Goal: Information Seeking & Learning: Understand process/instructions

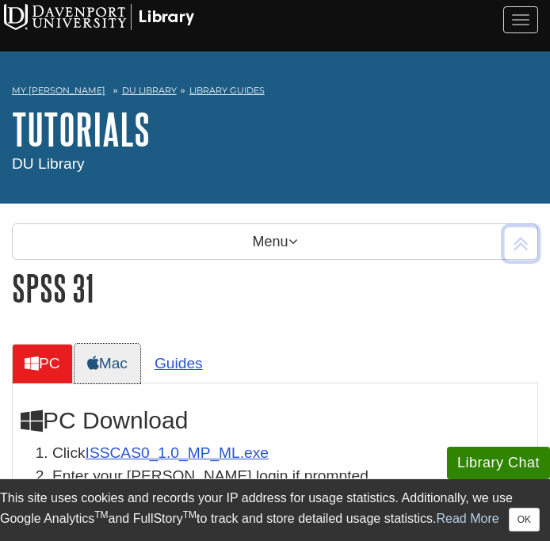
click at [123, 365] on link "Mac" at bounding box center [108, 363] width 66 height 39
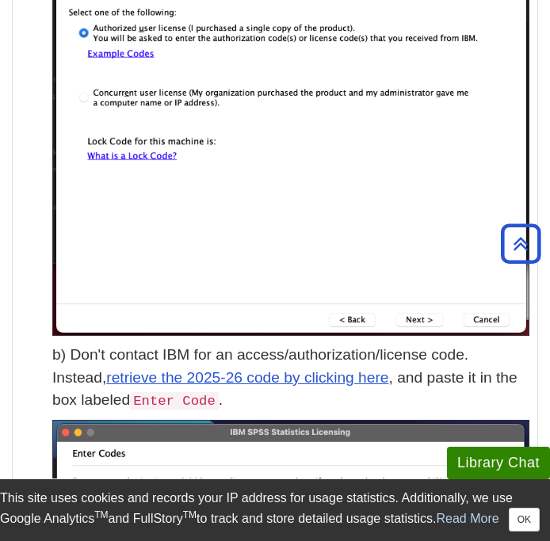
scroll to position [4083, 0]
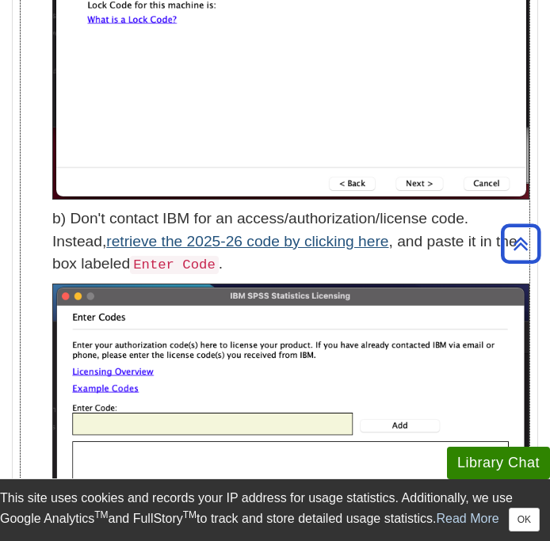
click at [239, 233] on link "retrieve the 2025-26 code by clicking here" at bounding box center [247, 241] width 282 height 17
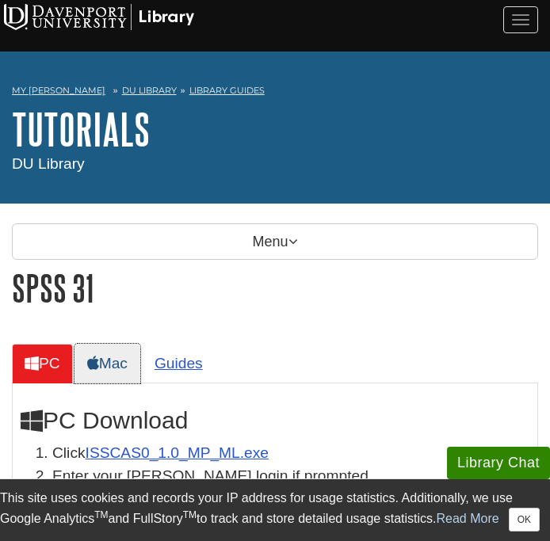
click at [113, 369] on link "Mac" at bounding box center [108, 363] width 66 height 39
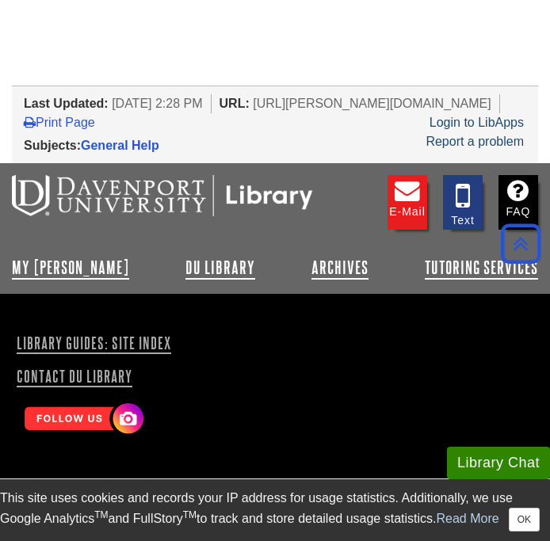
scroll to position [6739, 0]
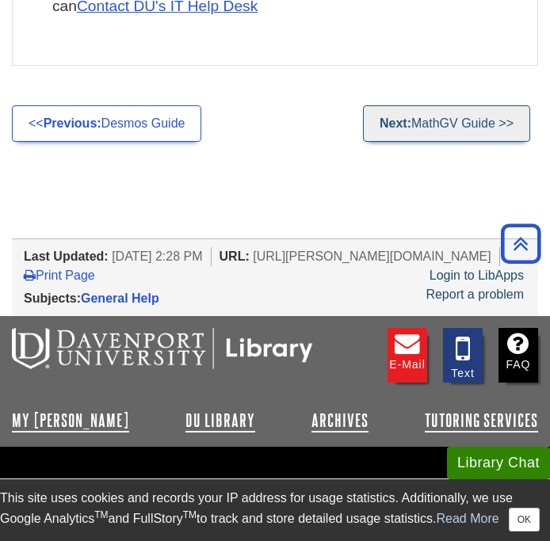
click at [430, 105] on link "Next: MathGV Guide >>" at bounding box center [446, 123] width 167 height 36
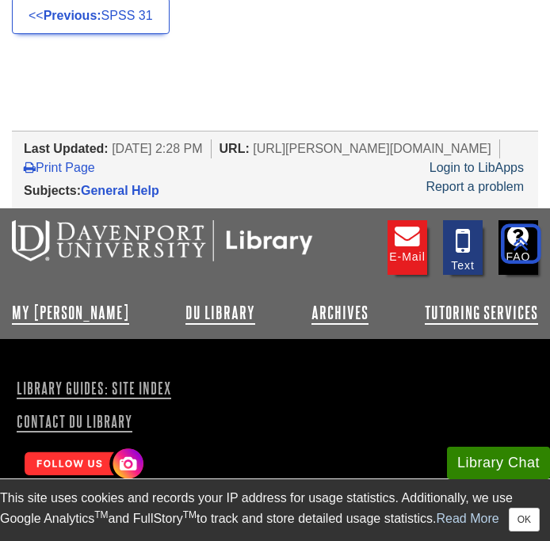
scroll to position [90, 0]
